Goal: Task Accomplishment & Management: Manage account settings

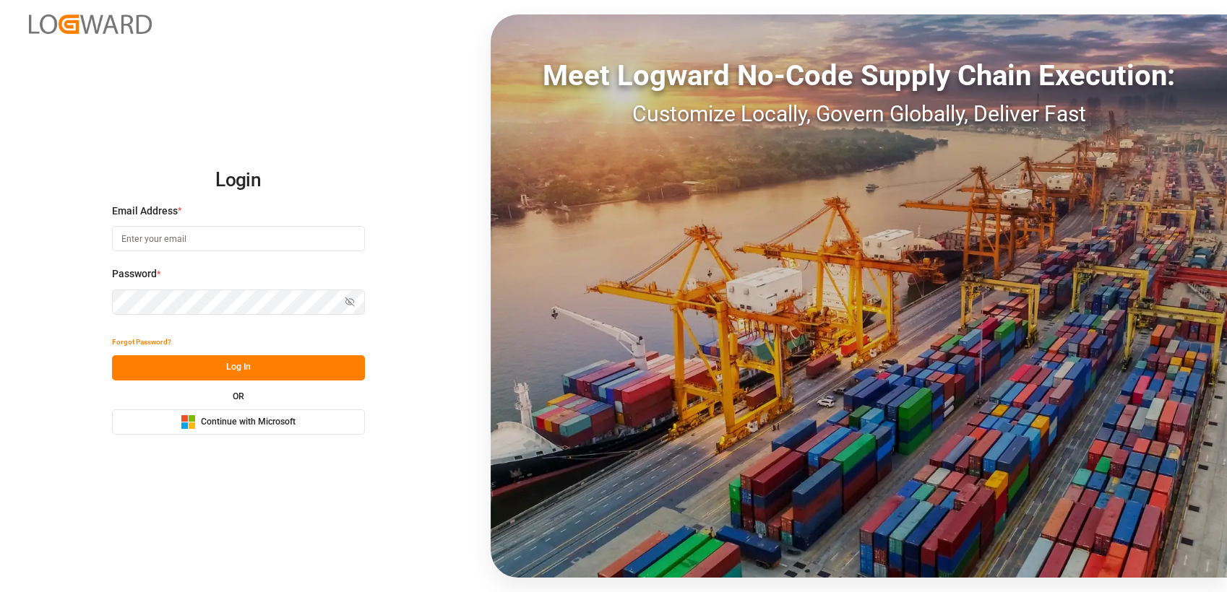
type input "nikolaus.sievers@lamotte-food.de"
click at [233, 415] on div "Microsoft Logo Continue with Microsoft" at bounding box center [238, 422] width 115 height 15
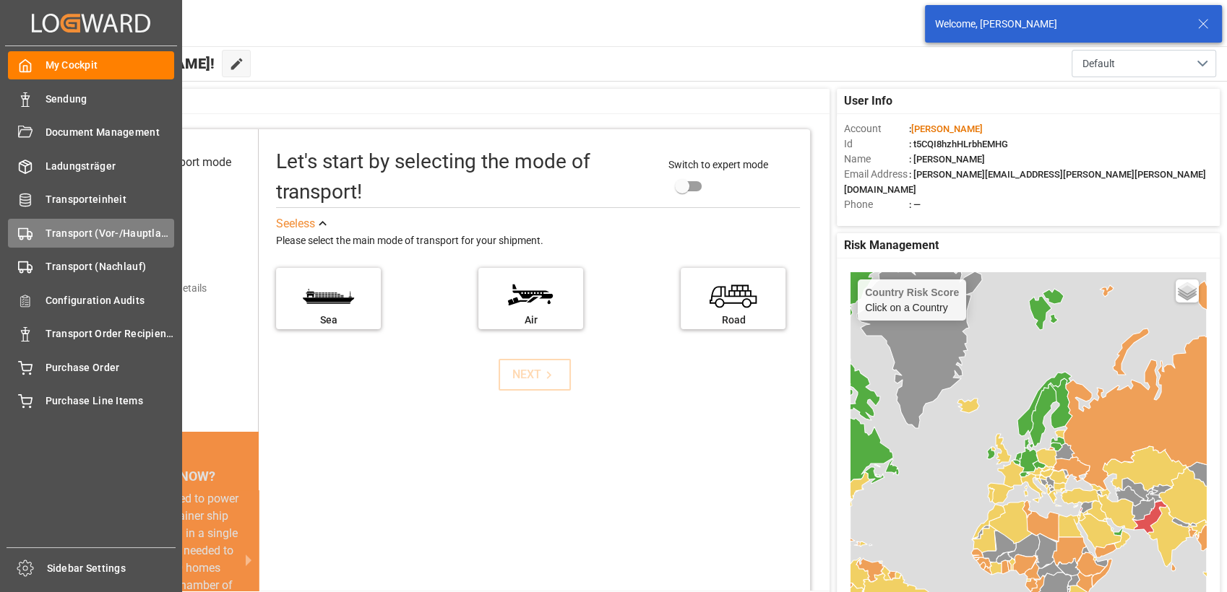
click at [57, 223] on div "Transport (Vor-/Hauptlauf) Transport (Vor-/Hauptlauf)" at bounding box center [91, 233] width 166 height 28
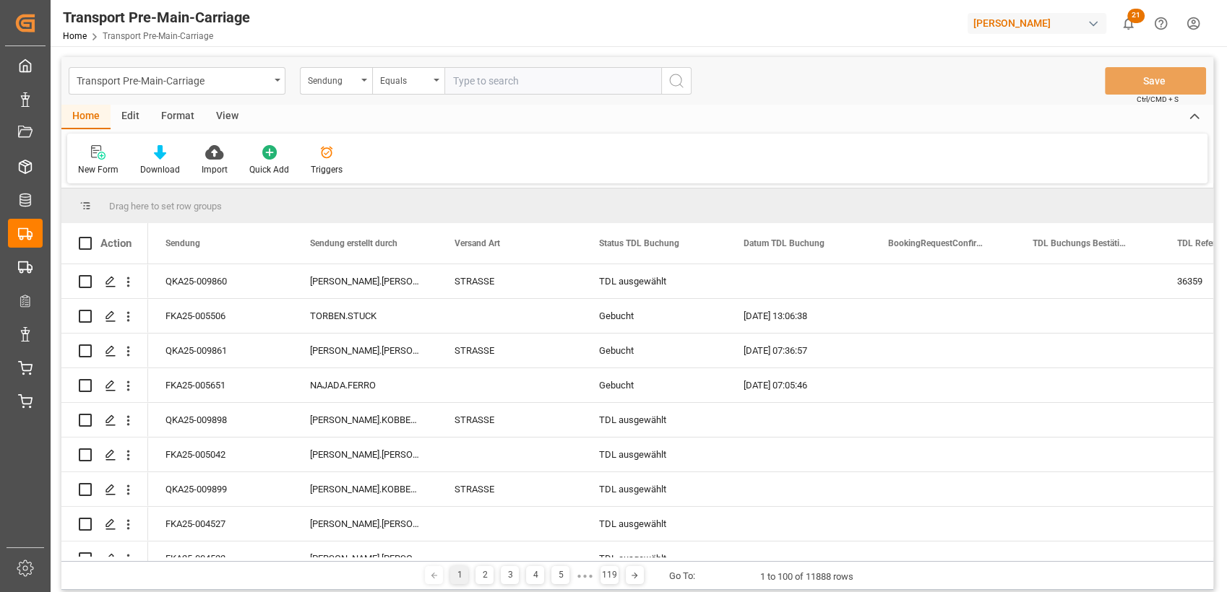
click at [130, 117] on div "Edit" at bounding box center [131, 117] width 40 height 25
click at [171, 117] on div "Format" at bounding box center [177, 117] width 55 height 25
click at [93, 155] on icon at bounding box center [98, 152] width 13 height 14
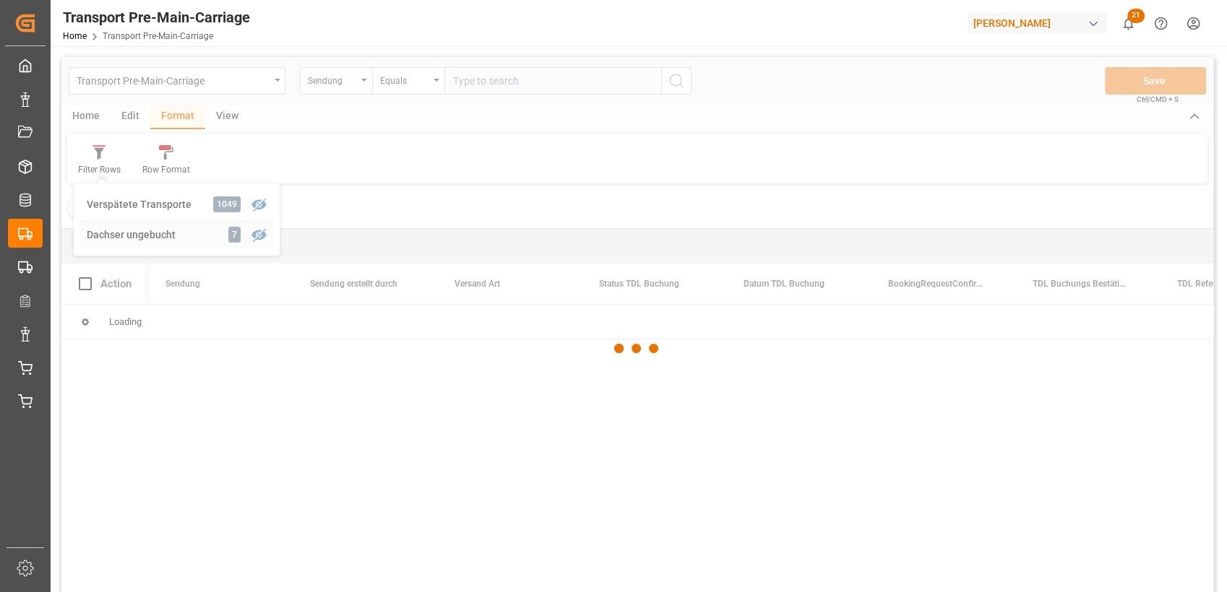
click at [126, 238] on div "Transport Pre-Main-Carriage Sendung Equals Save Ctrl/CMD + S Home Edit Format V…" at bounding box center [637, 344] width 1152 height 574
click at [126, 238] on div at bounding box center [637, 349] width 1152 height 584
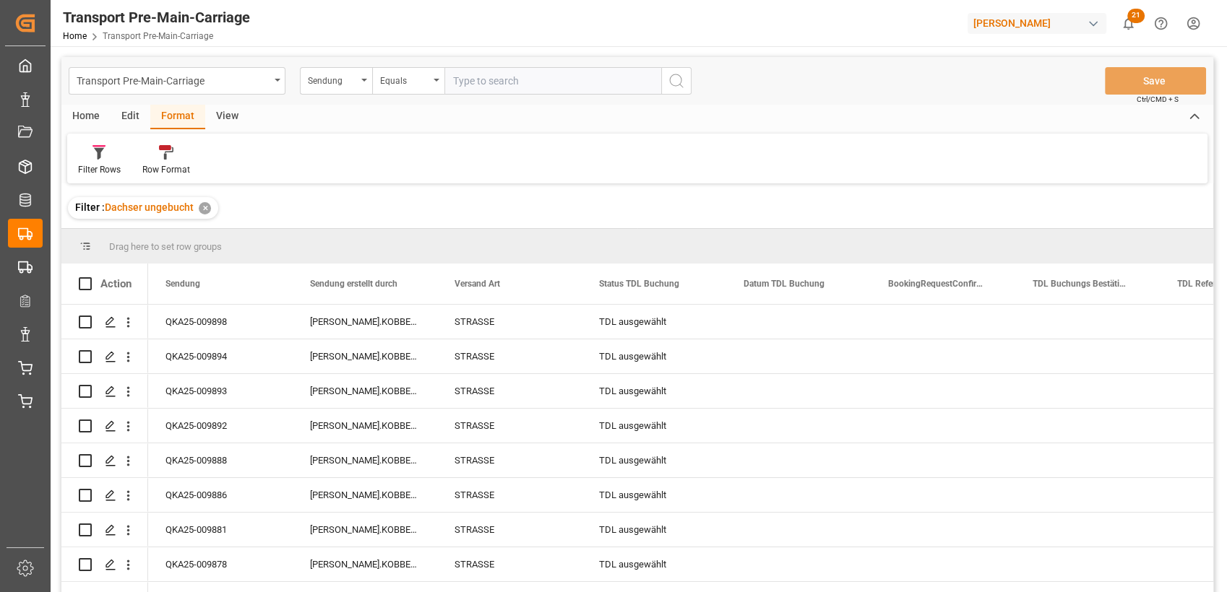
click at [219, 115] on div "View" at bounding box center [227, 117] width 44 height 25
click at [152, 163] on div "Standard Templates" at bounding box center [164, 160] width 94 height 32
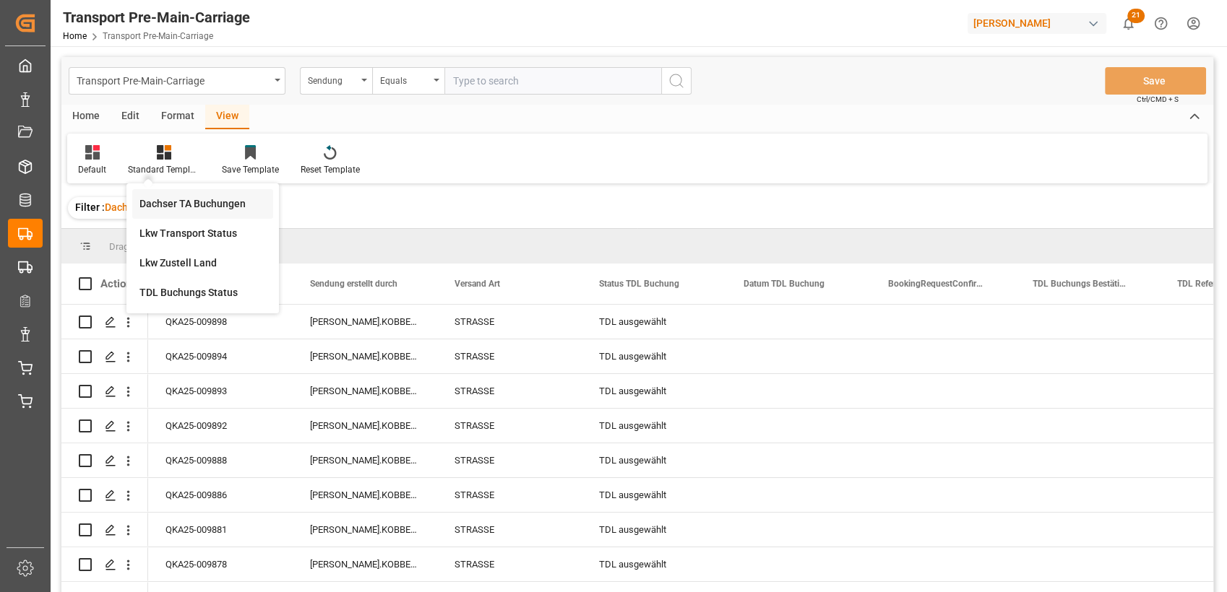
click at [183, 189] on div "Dachser TA Buchungen" at bounding box center [202, 204] width 141 height 30
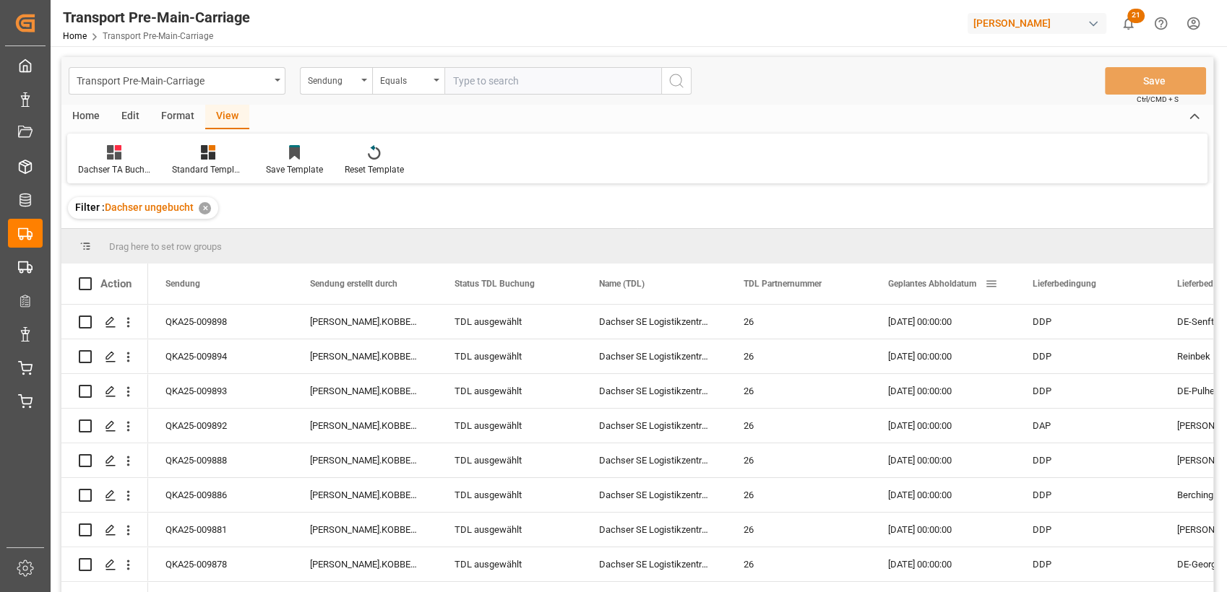
click at [907, 284] on span "Geplantes Abholdatum" at bounding box center [932, 284] width 88 height 10
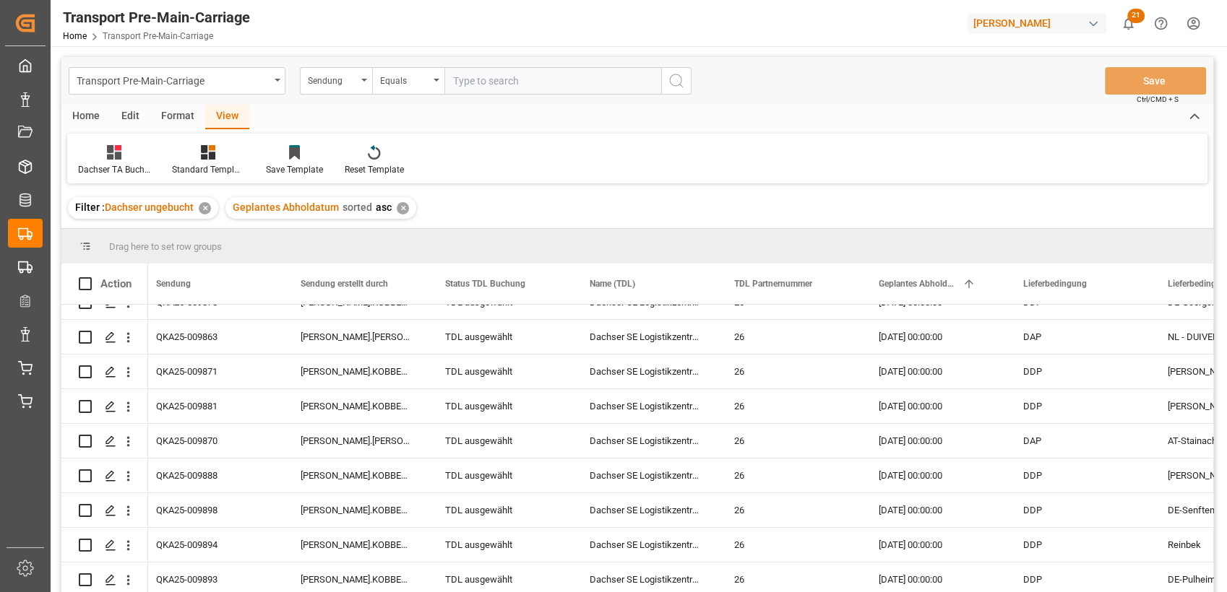
click at [73, 115] on div "Home" at bounding box center [85, 117] width 49 height 25
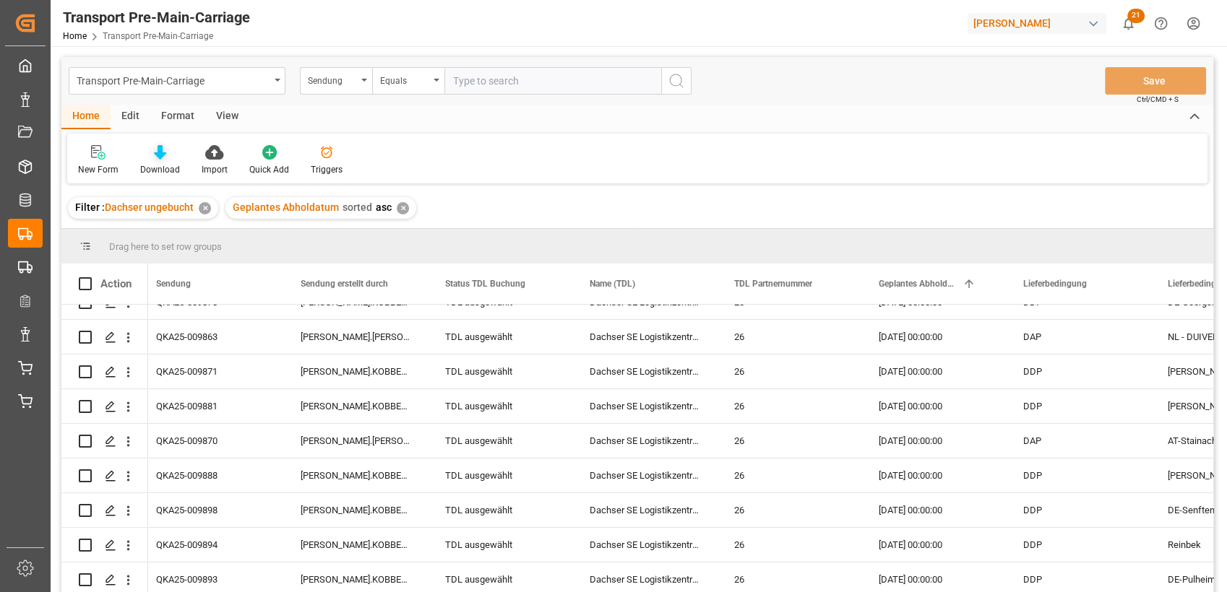
click at [156, 155] on icon at bounding box center [160, 152] width 12 height 14
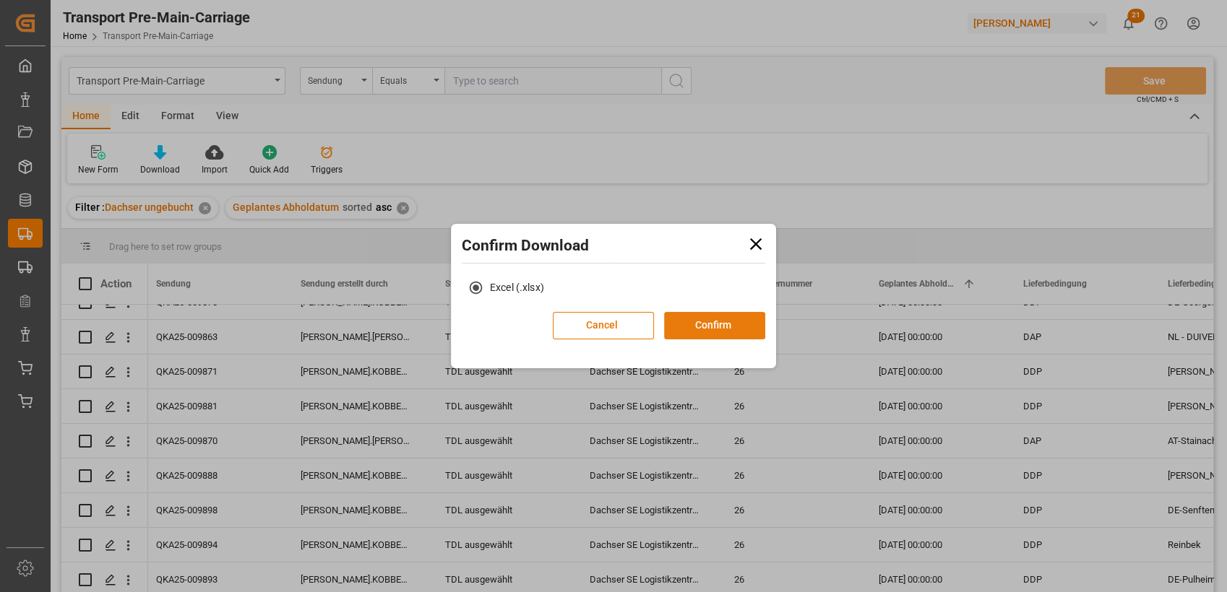
click at [707, 332] on button "Confirm" at bounding box center [714, 325] width 101 height 27
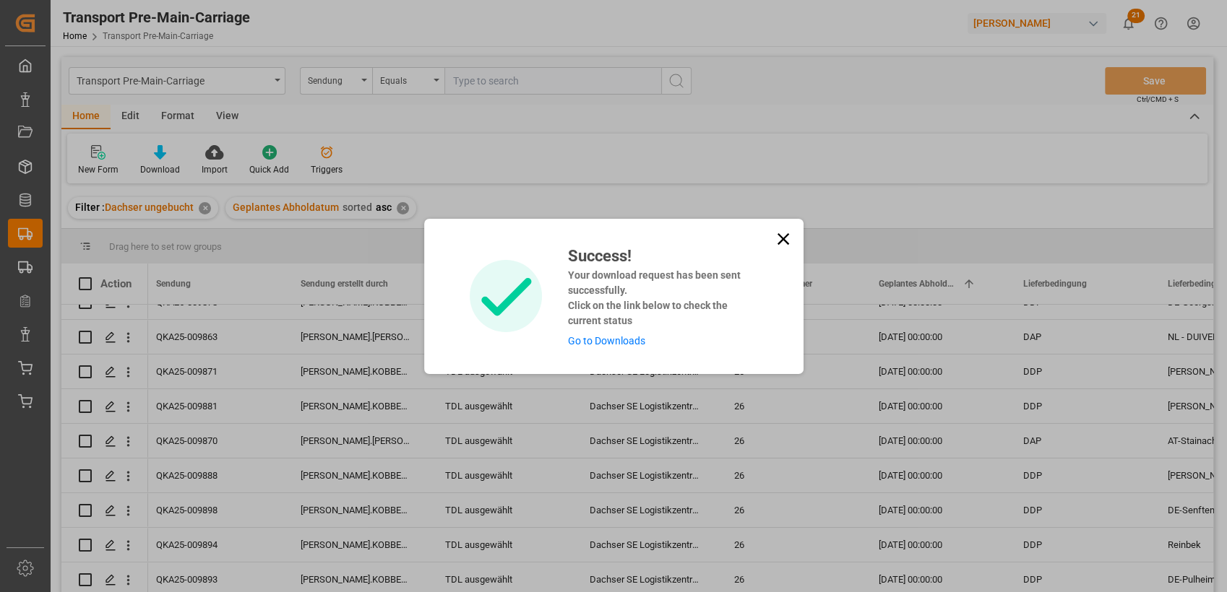
click at [781, 243] on icon at bounding box center [783, 239] width 20 height 20
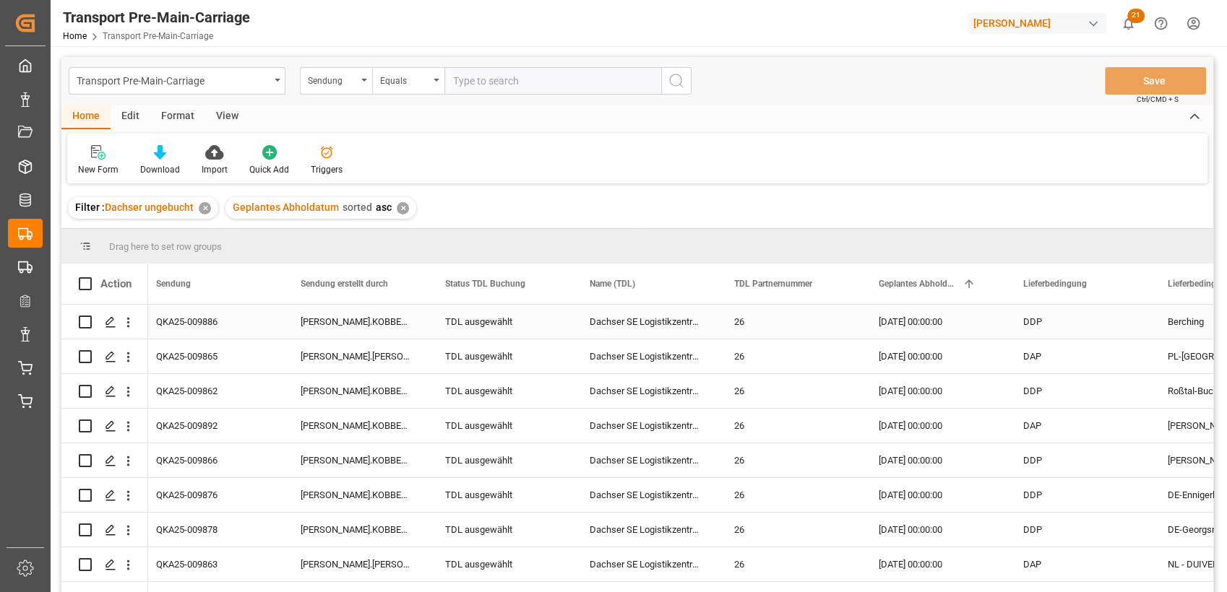
click at [480, 311] on div "TDL ausgewählt" at bounding box center [500, 322] width 110 height 33
click at [547, 325] on icon "open menu" at bounding box center [545, 330] width 17 height 17
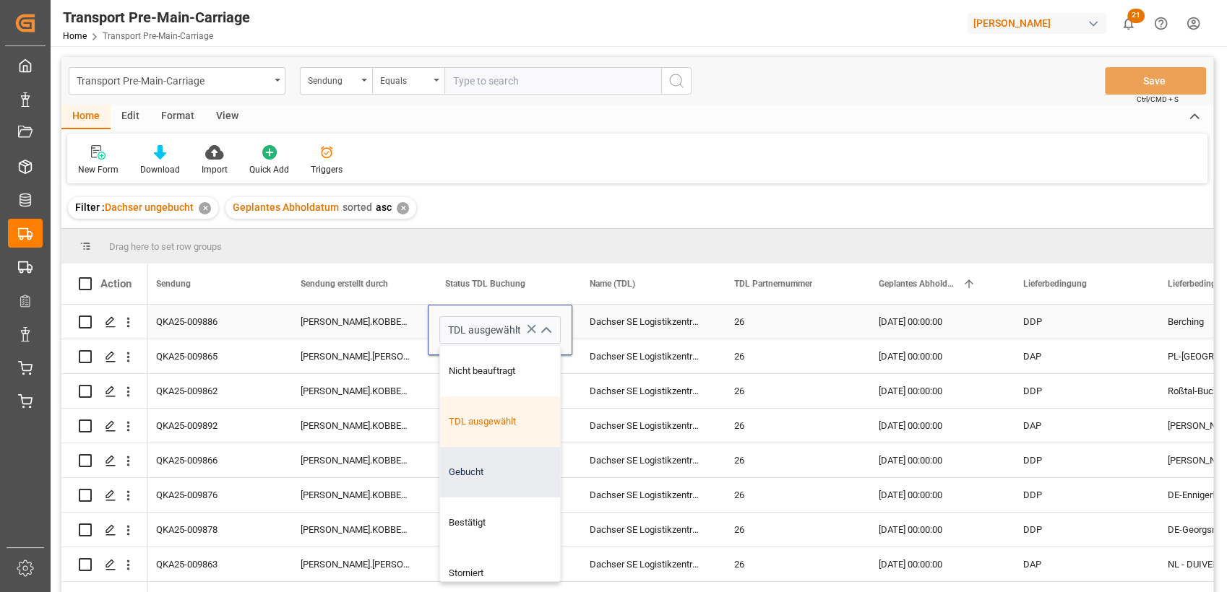
click at [466, 465] on div "Gebucht" at bounding box center [500, 472] width 120 height 51
type input "Gebucht"
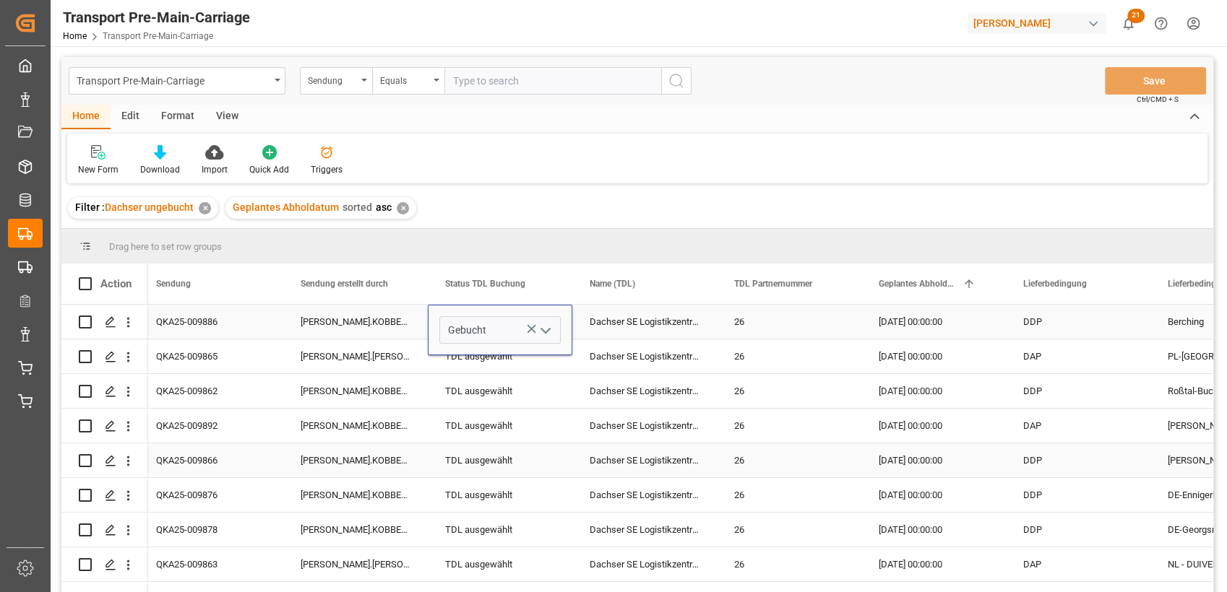
click at [407, 425] on div "[PERSON_NAME].KOBBENBRING" at bounding box center [355, 426] width 144 height 34
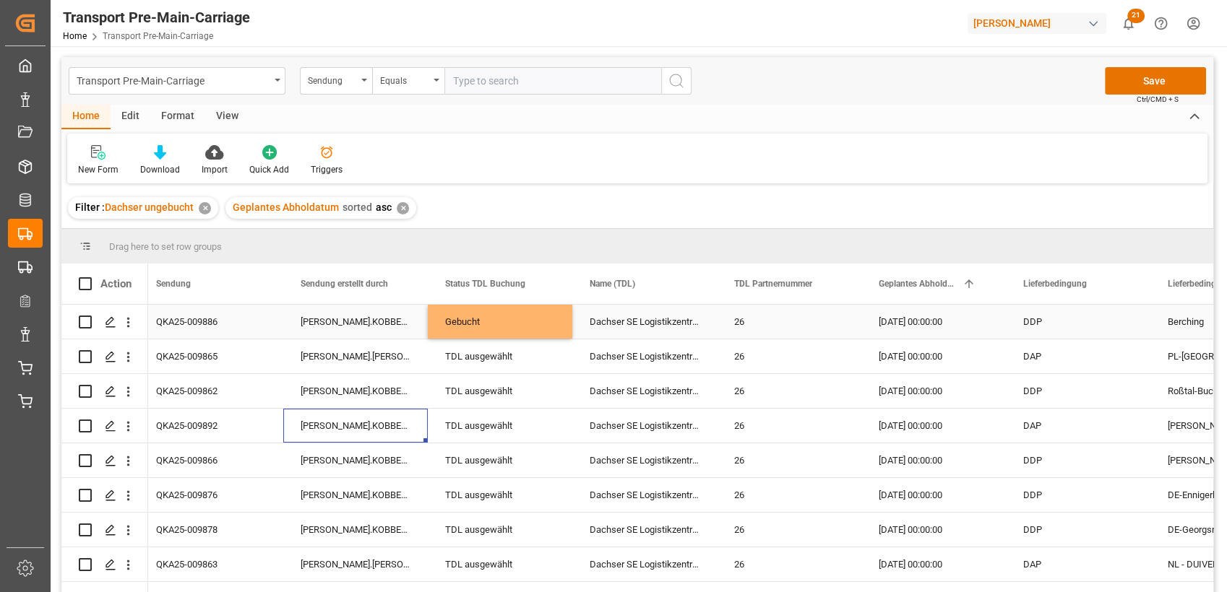
click at [491, 314] on div "Gebucht" at bounding box center [500, 322] width 110 height 33
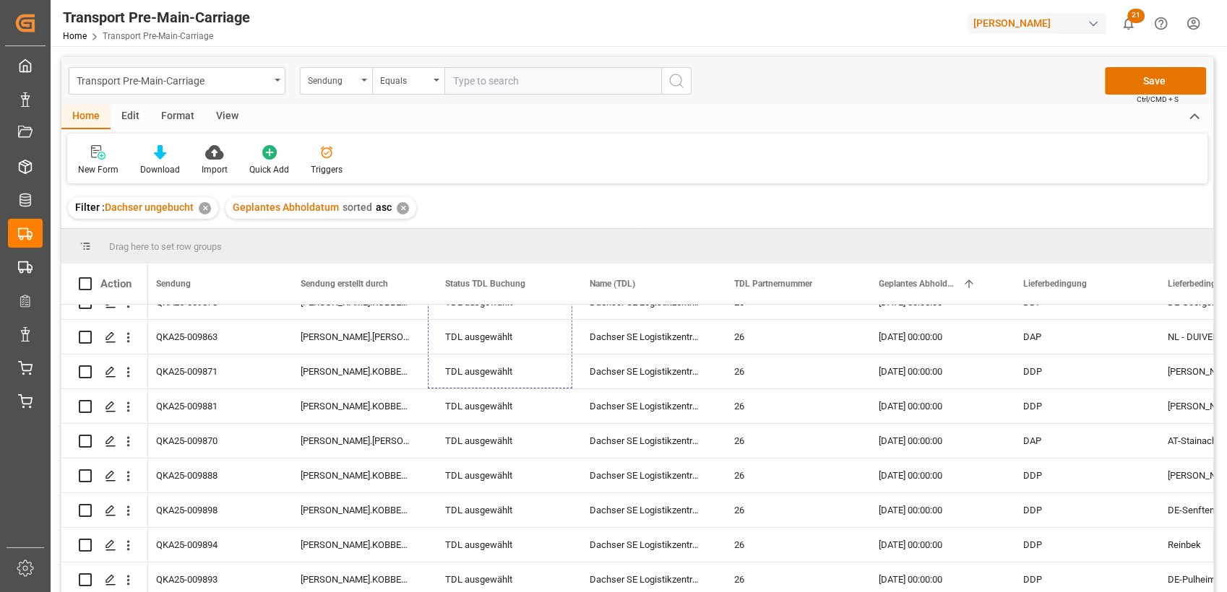
scroll to position [231, 0]
drag, startPoint x: 570, startPoint y: 334, endPoint x: 510, endPoint y: 562, distance: 235.3
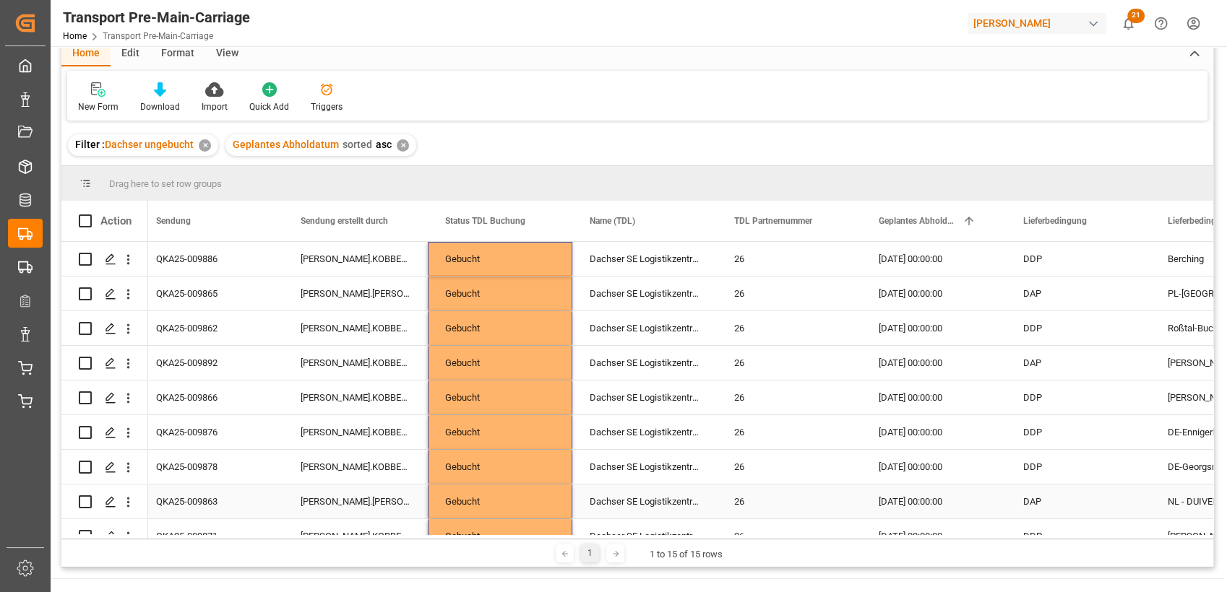
scroll to position [0, 0]
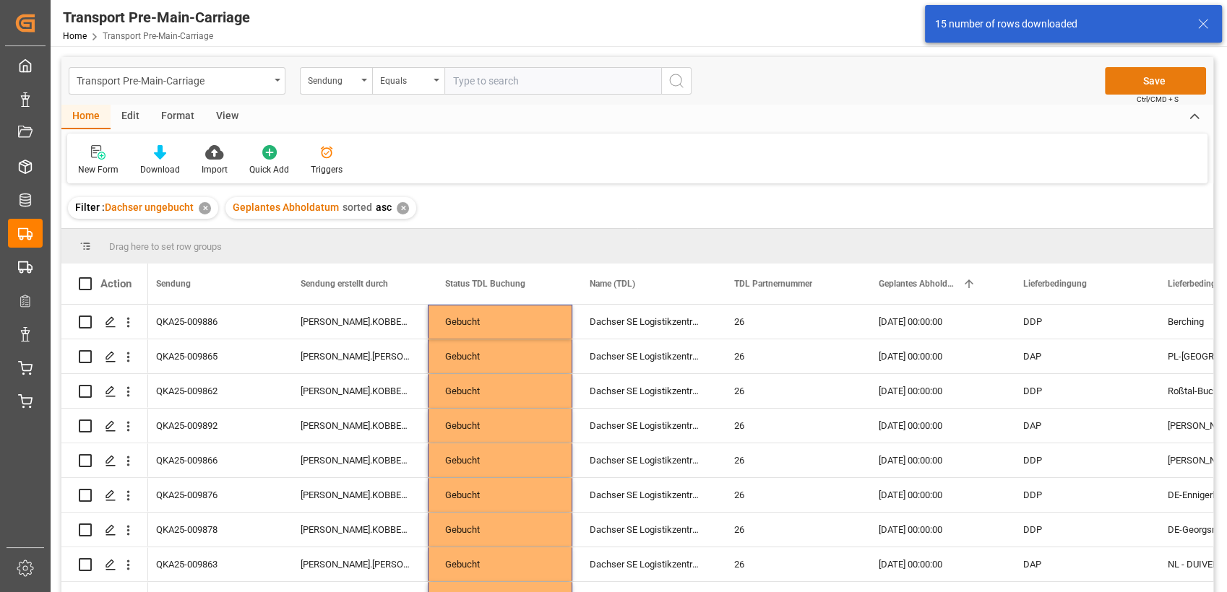
click at [1158, 84] on button "Save" at bounding box center [1155, 80] width 101 height 27
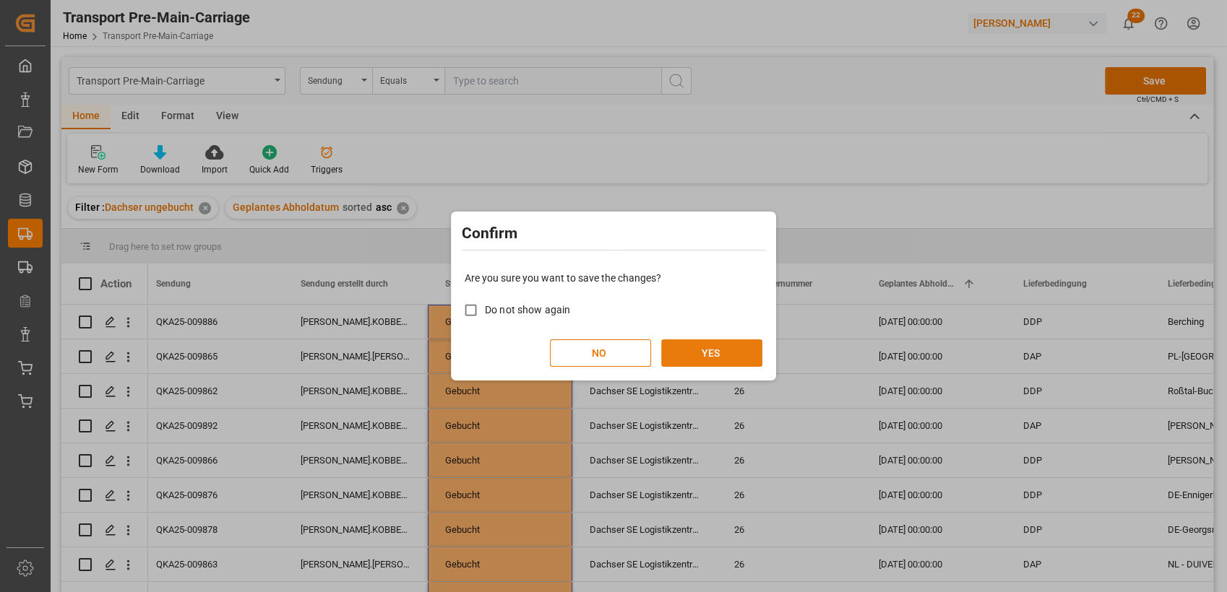
click at [731, 360] on button "YES" at bounding box center [711, 353] width 101 height 27
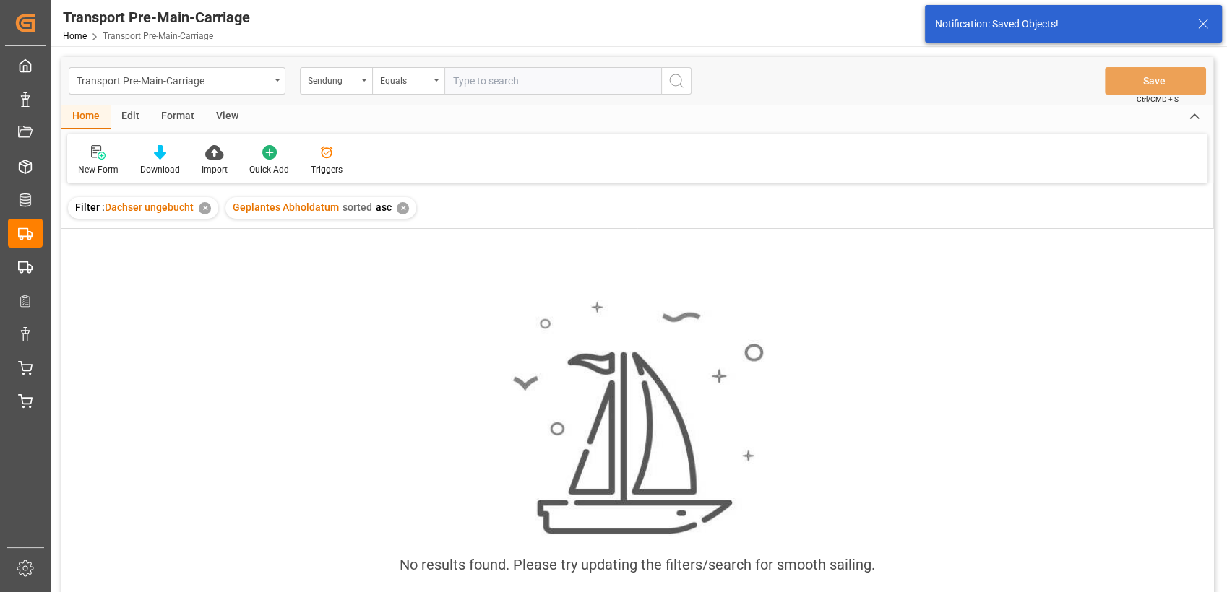
click at [1206, 21] on icon at bounding box center [1202, 23] width 17 height 17
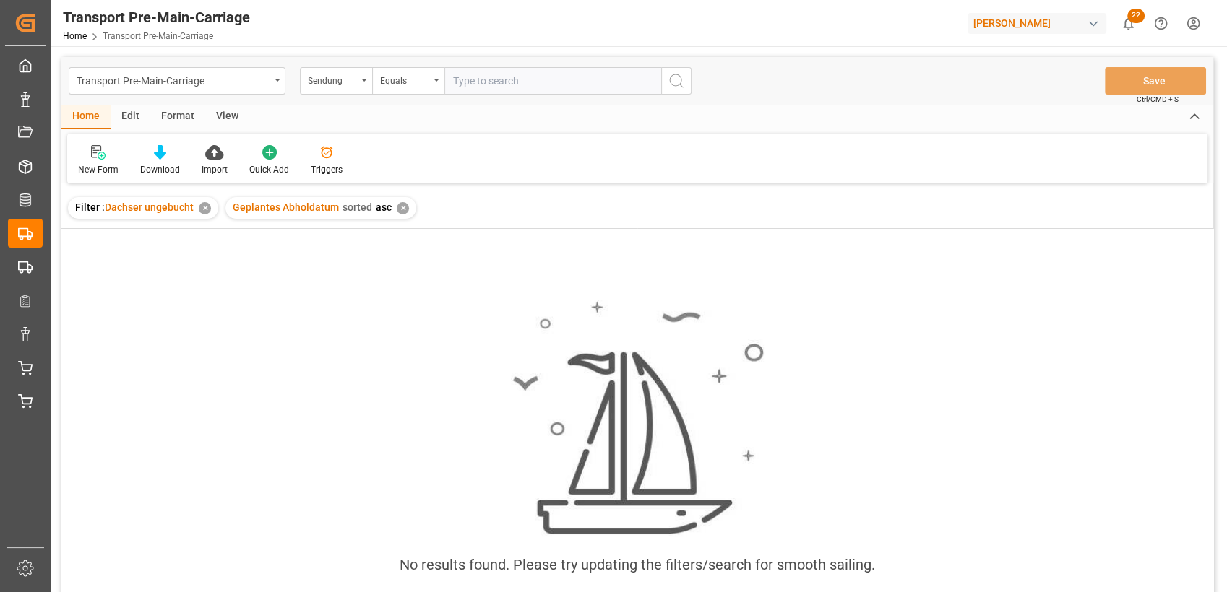
click at [1191, 24] on html "Created by potrace 1.15, written by [PERSON_NAME] [DATE]-[DATE] Created by potr…" at bounding box center [613, 296] width 1227 height 592
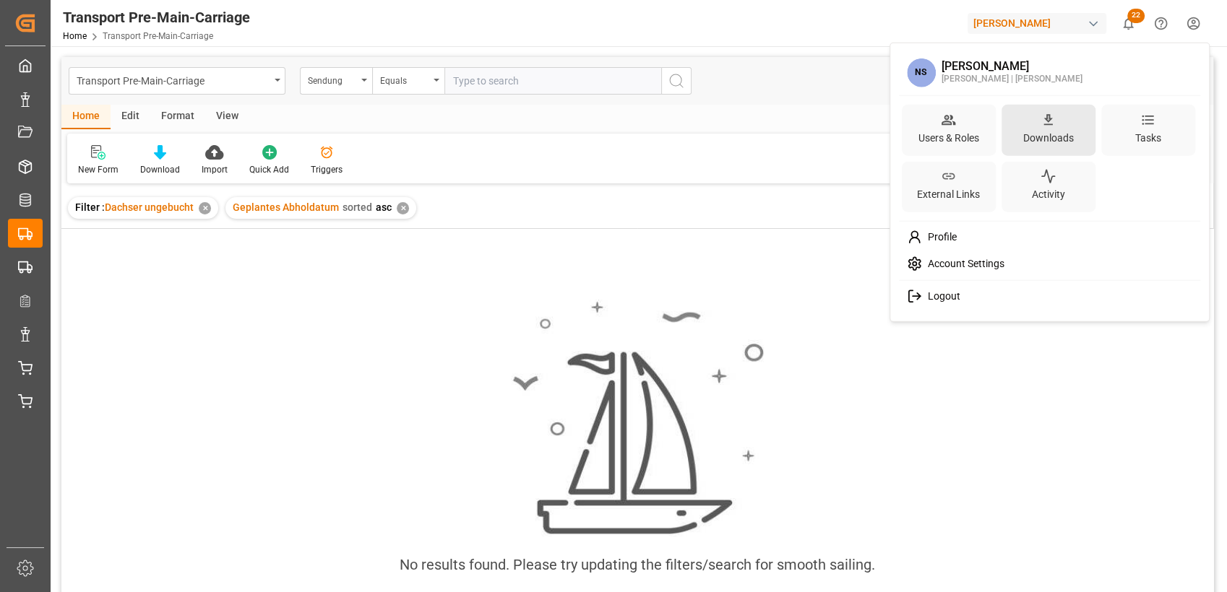
click at [1050, 131] on div "Downloads" at bounding box center [1048, 137] width 56 height 21
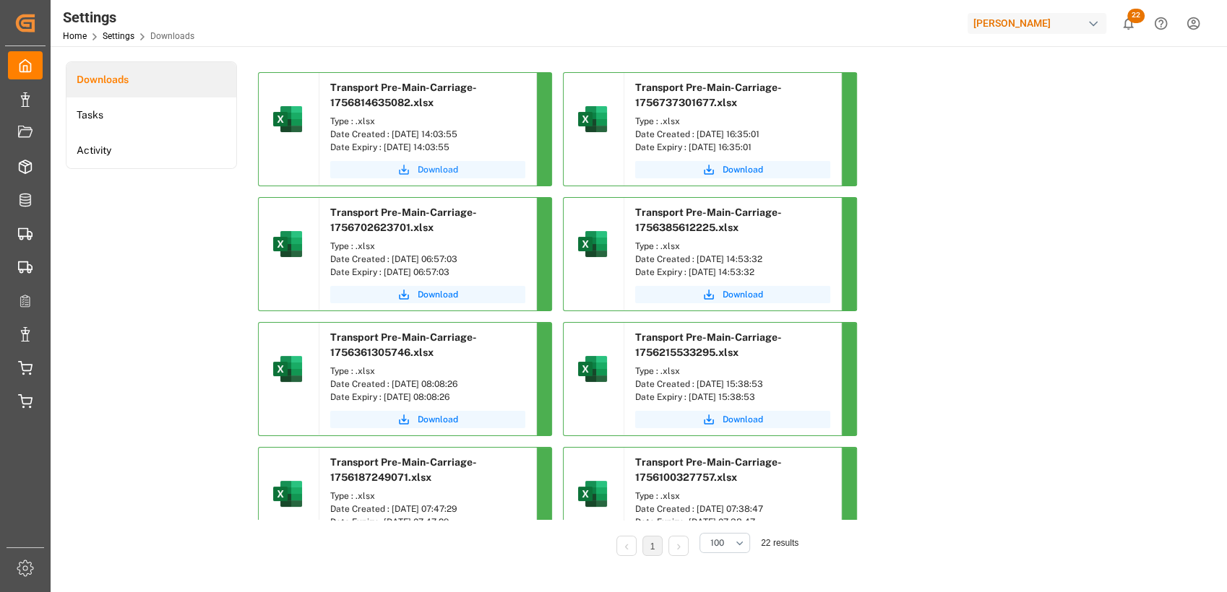
click at [435, 170] on span "Download" at bounding box center [438, 169] width 40 height 13
